Goal: Check status: Check status

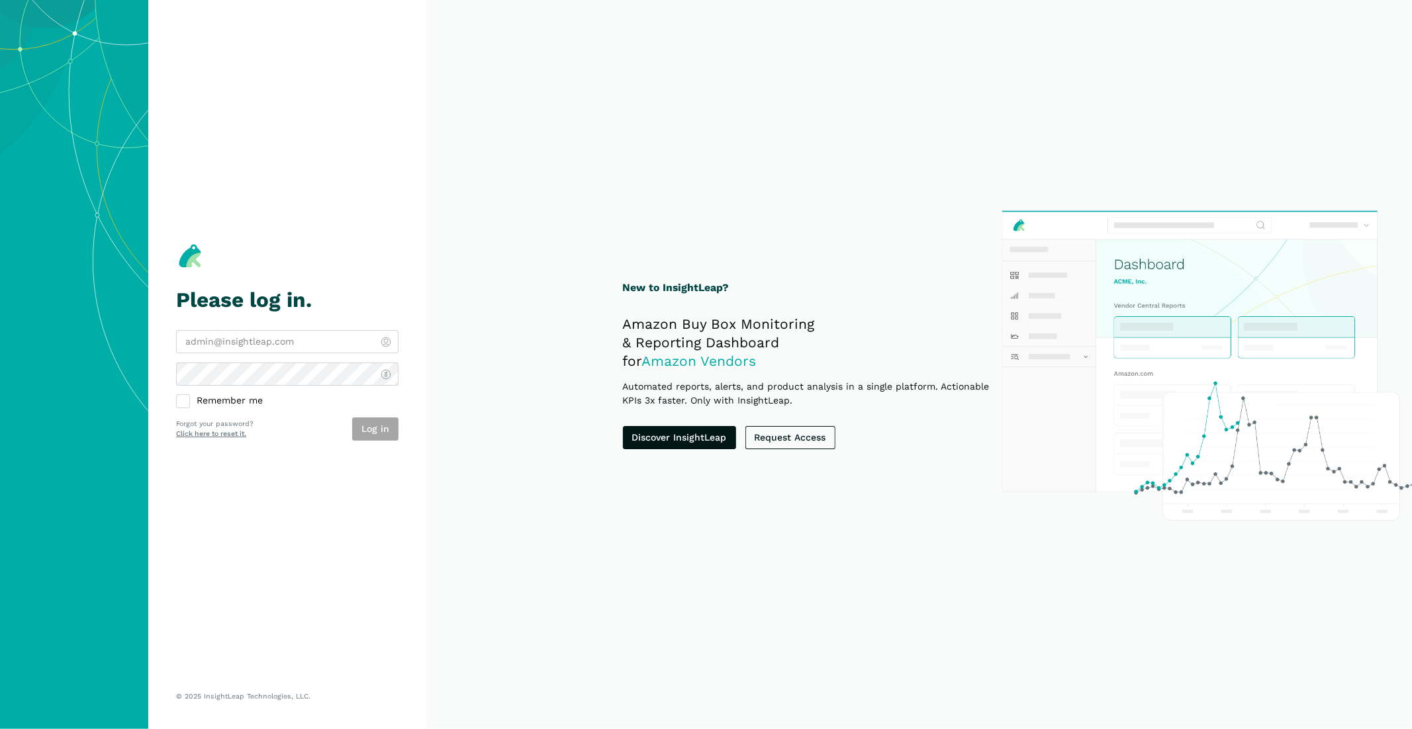
type input "[EMAIL_ADDRESS][DOMAIN_NAME]"
click at [377, 442] on div "Please log in. farhan.ali@iberiafood.com Remember me Log in Forgot your passwor…" at bounding box center [287, 341] width 222 height 627
click at [376, 434] on button "Log in" at bounding box center [375, 429] width 46 height 23
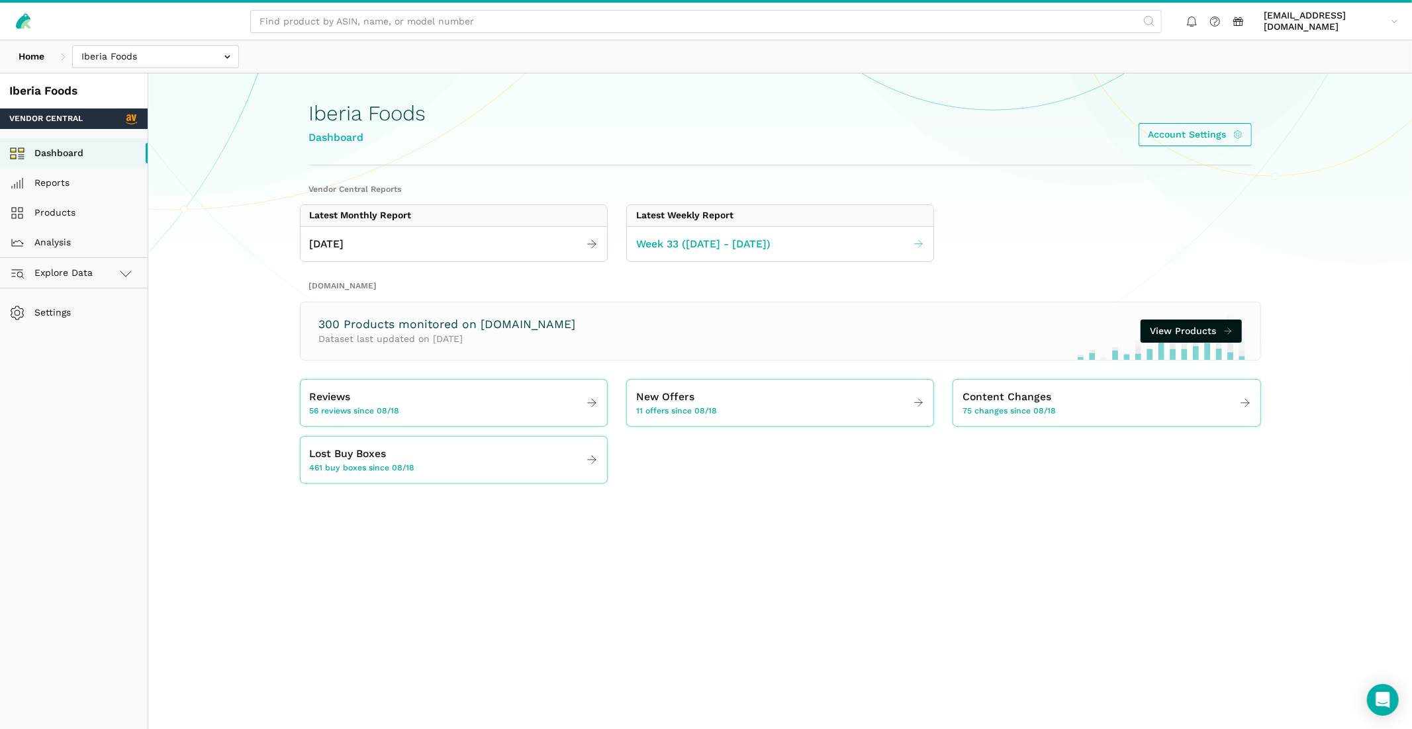
click at [736, 232] on link "Week 33 ([DATE] - [DATE])" at bounding box center [780, 245] width 306 height 26
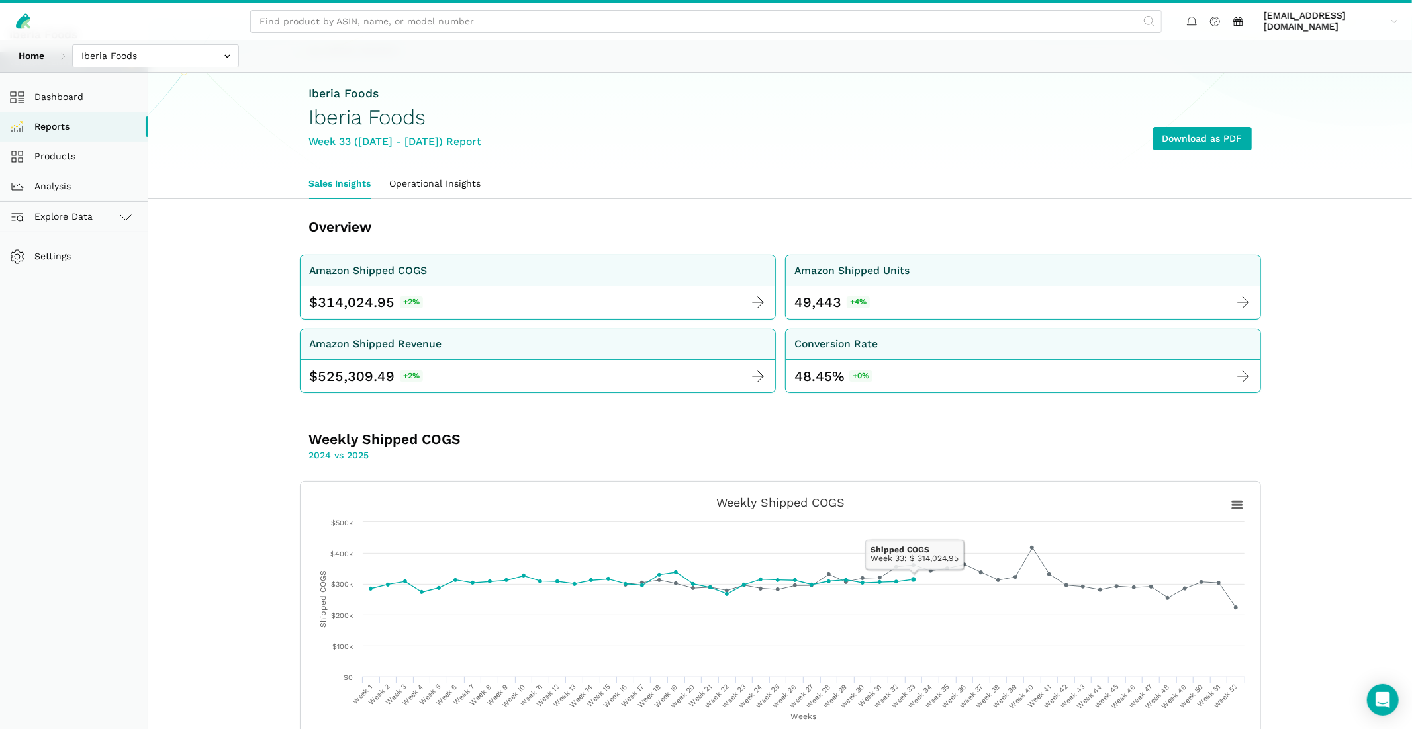
scroll to position [42, 0]
